Goal: Find contact information: Find contact information

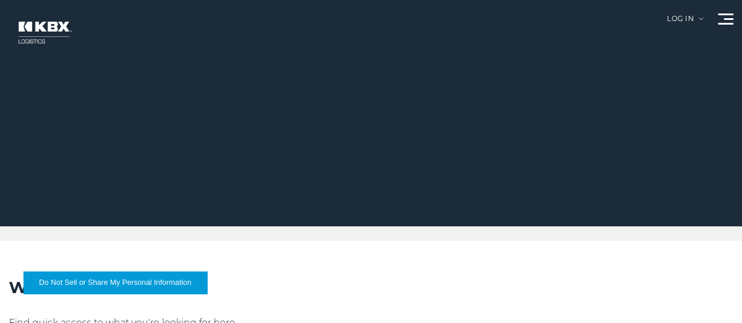
click at [0, 0] on link "About Us" at bounding box center [0, 0] width 0 height 0
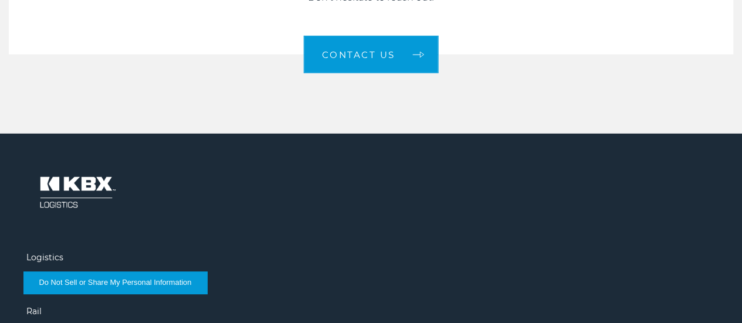
scroll to position [1760, 0]
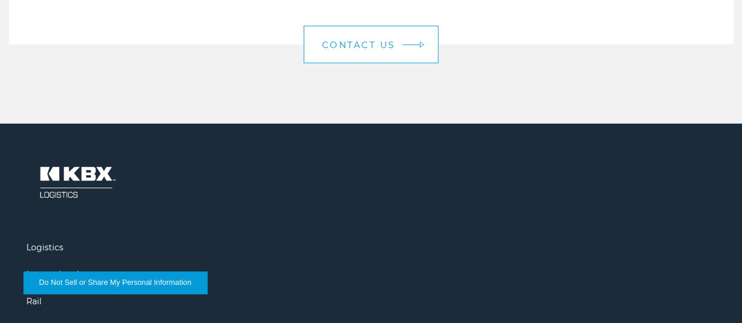
click at [371, 49] on span "Contact us" at bounding box center [358, 44] width 73 height 9
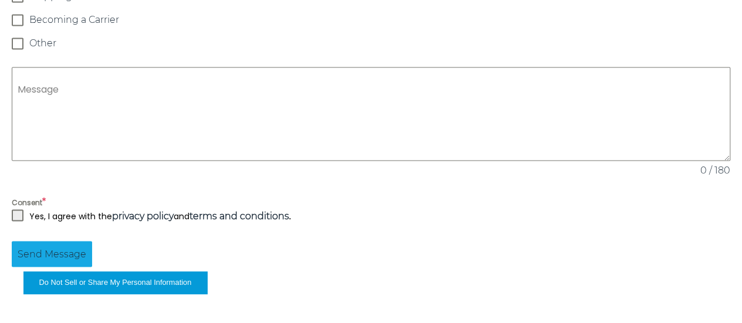
scroll to position [841, 0]
